Goal: Find contact information: Find contact information

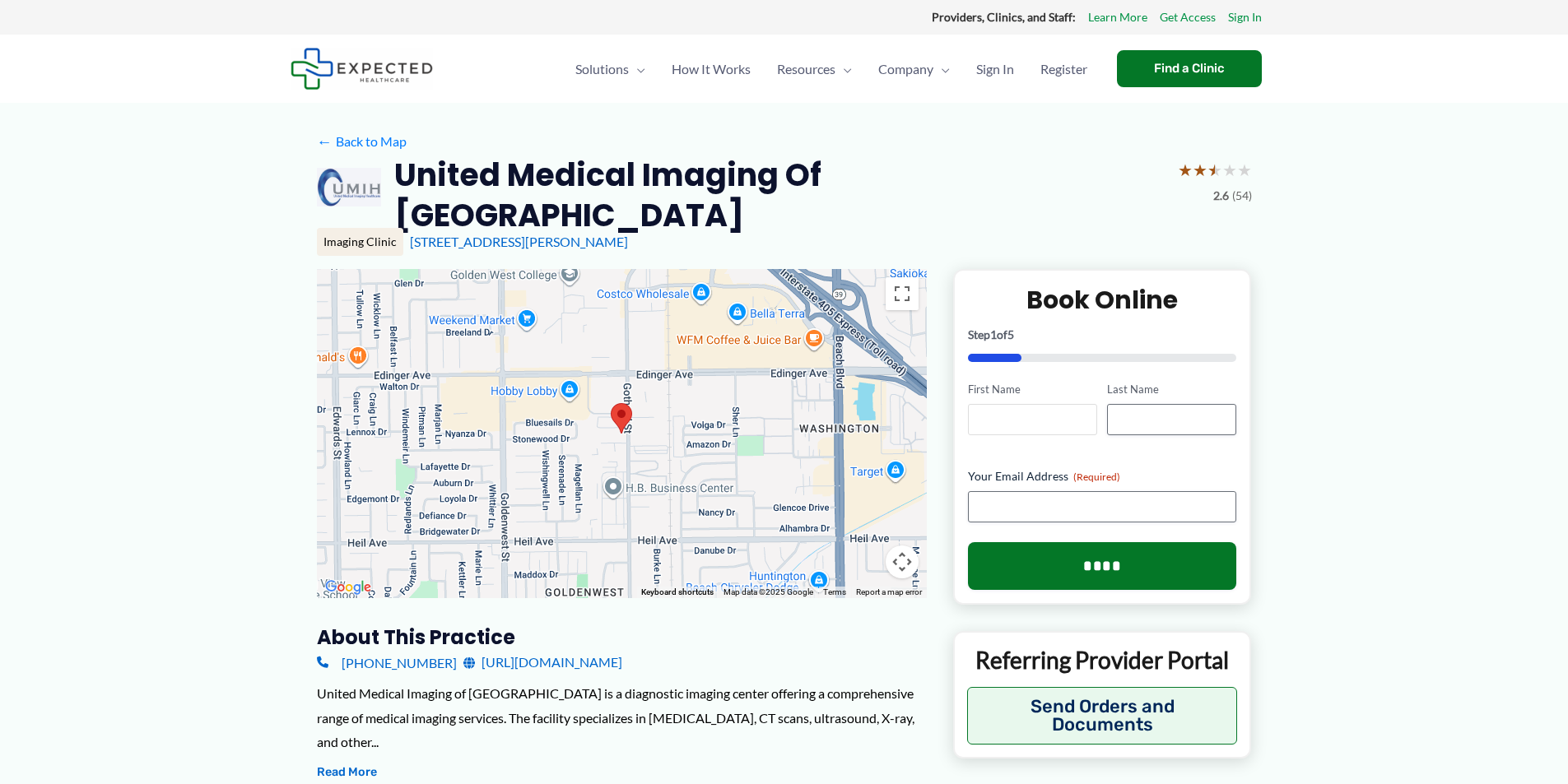
click at [1052, 405] on input "First Name" at bounding box center [1032, 419] width 129 height 31
click at [374, 137] on link "← Back to Map" at bounding box center [362, 141] width 90 height 25
click at [516, 650] on link "[URL][DOMAIN_NAME]" at bounding box center [542, 662] width 158 height 25
